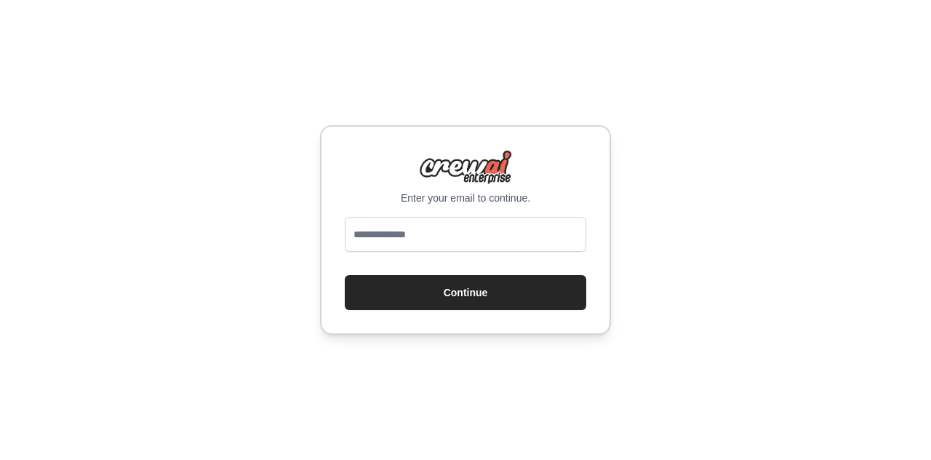
type input "**********"
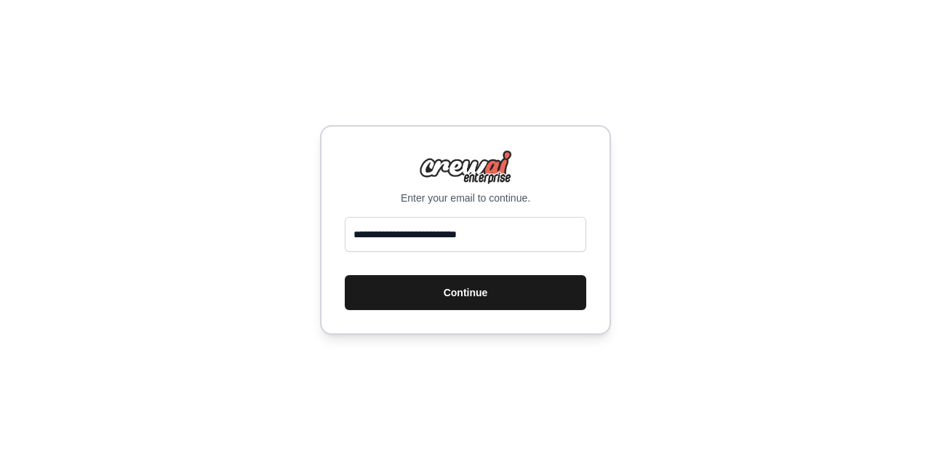
click at [454, 298] on button "Continue" at bounding box center [466, 292] width 242 height 35
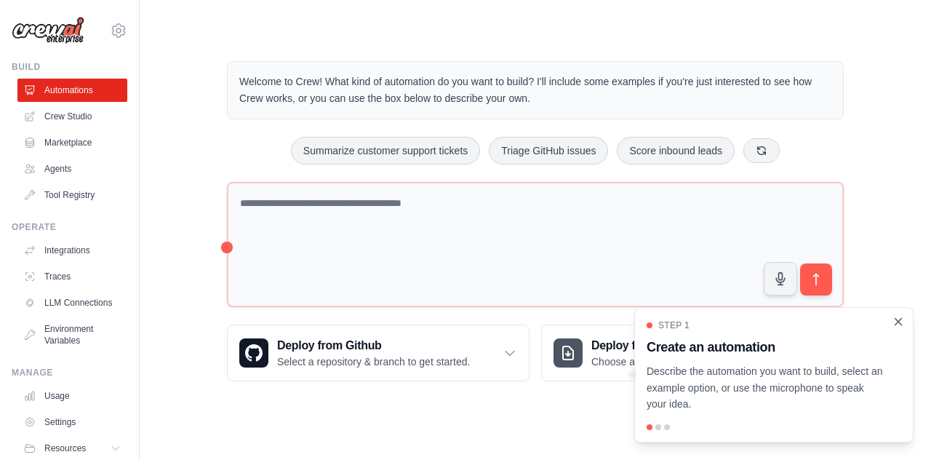
click at [895, 319] on icon "Close walkthrough" at bounding box center [898, 321] width 13 height 13
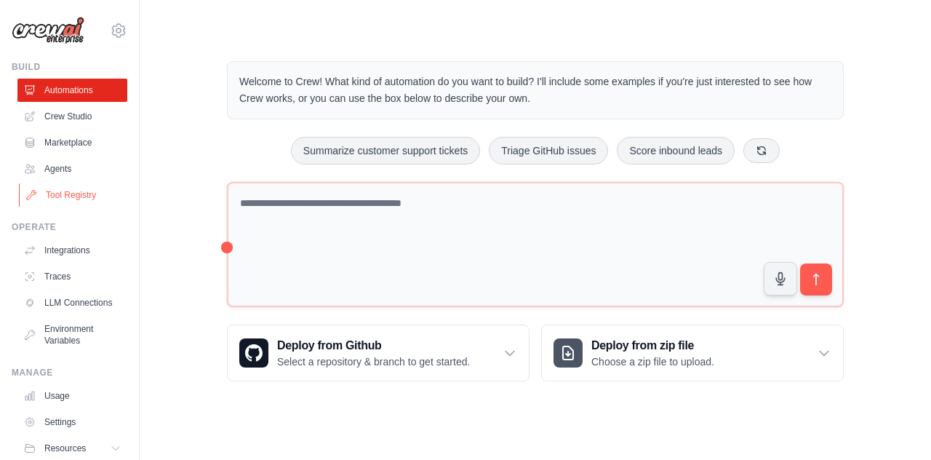
click at [58, 191] on link "Tool Registry" at bounding box center [74, 194] width 110 height 23
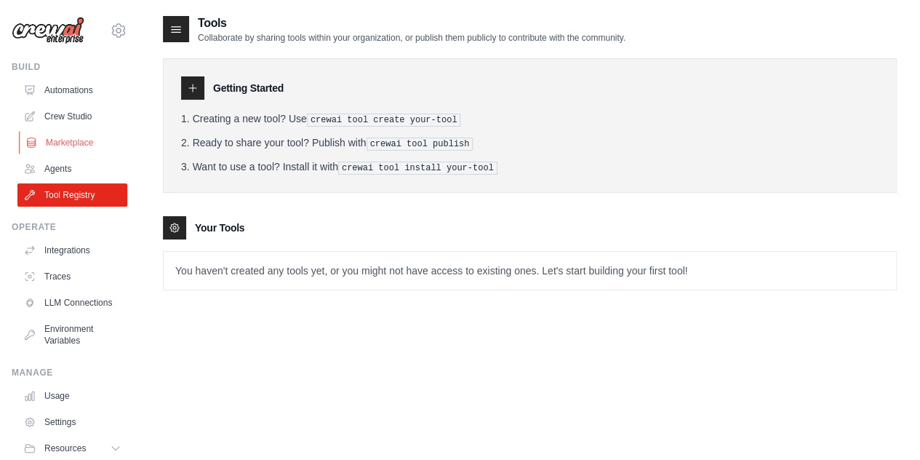
click at [73, 146] on link "Marketplace" at bounding box center [74, 142] width 110 height 23
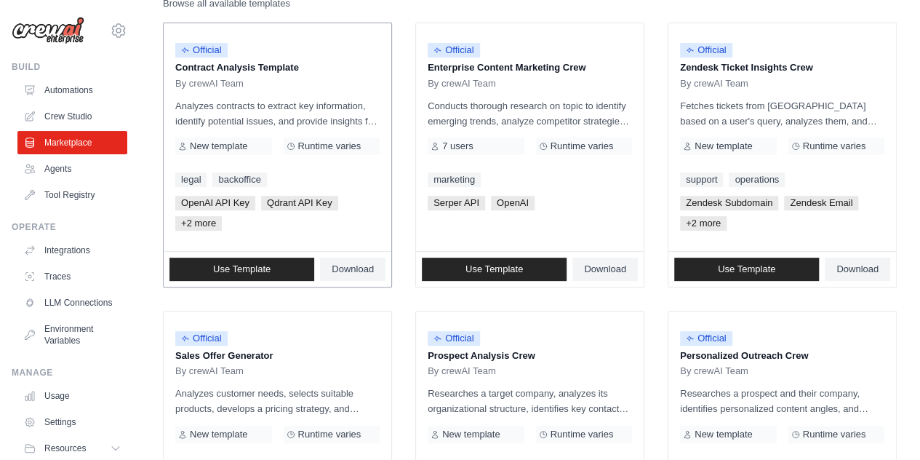
scroll to position [173, 0]
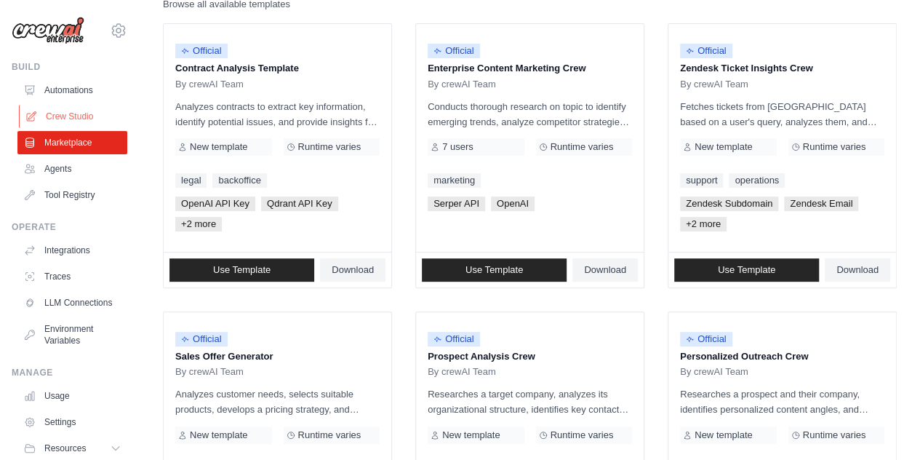
click at [66, 119] on link "Crew Studio" at bounding box center [74, 116] width 110 height 23
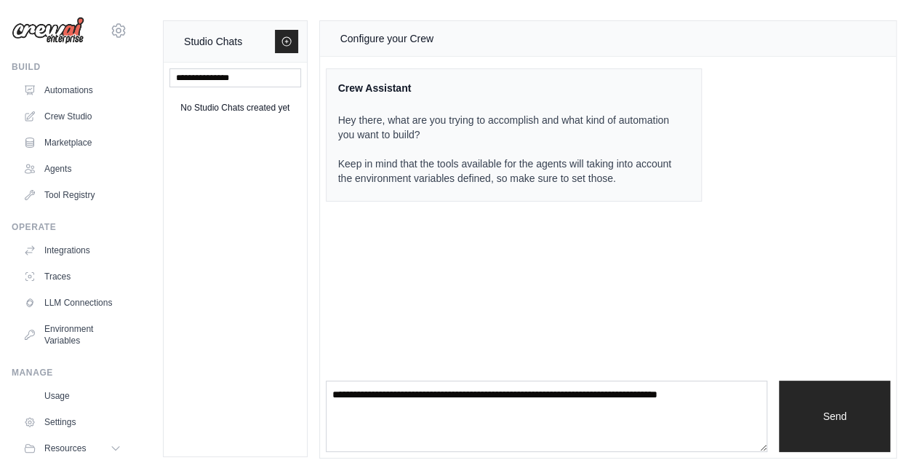
click at [426, 174] on p "Hey there, what are you trying to accomplish and what kind of automation you wa…" at bounding box center [505, 149] width 335 height 73
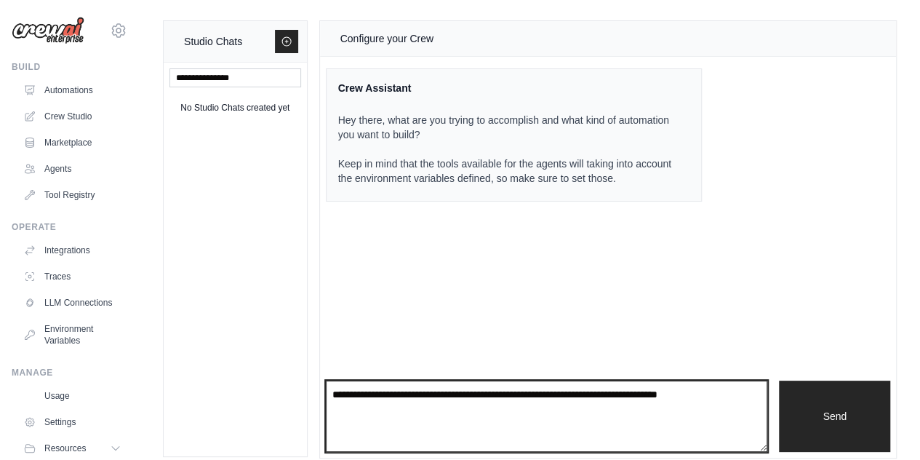
click at [517, 389] on textarea at bounding box center [547, 415] width 442 height 71
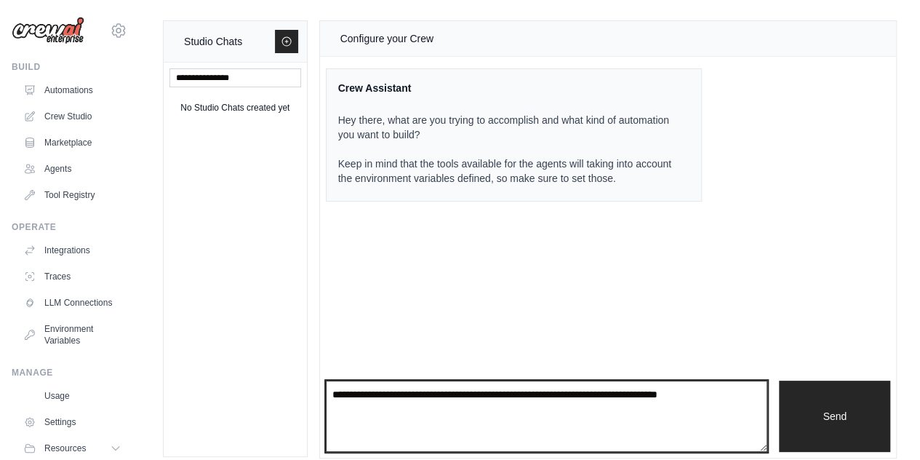
click at [517, 389] on textarea at bounding box center [547, 415] width 442 height 71
